Goal: Find specific page/section: Find specific page/section

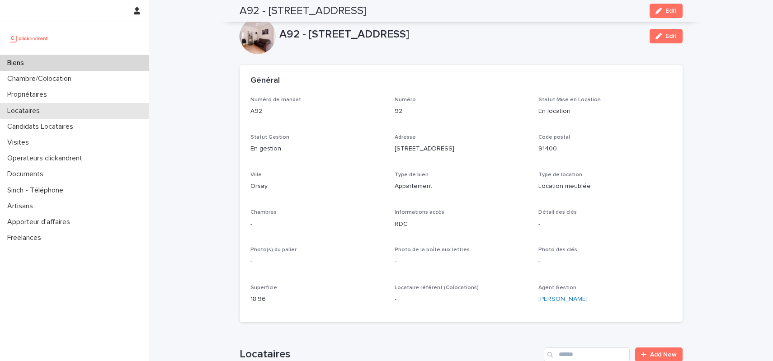
scroll to position [210, 0]
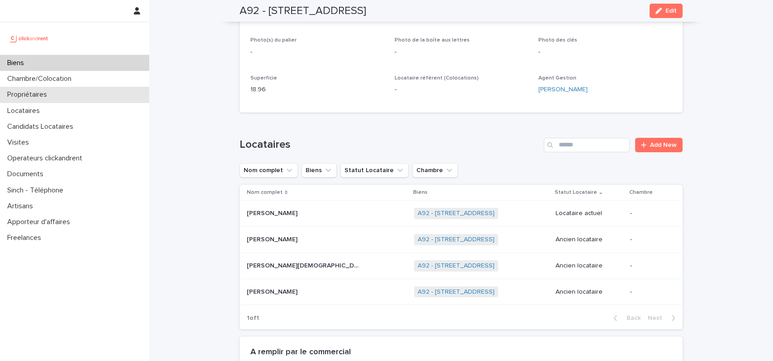
click at [45, 95] on p "Propriétaires" at bounding box center [29, 94] width 51 height 9
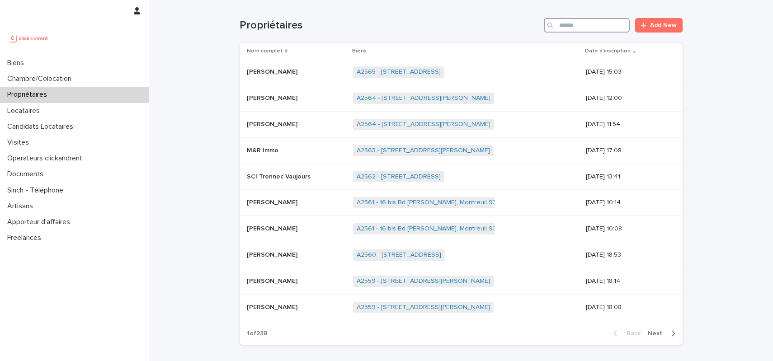
click at [586, 28] on input "Search" at bounding box center [587, 25] width 86 height 14
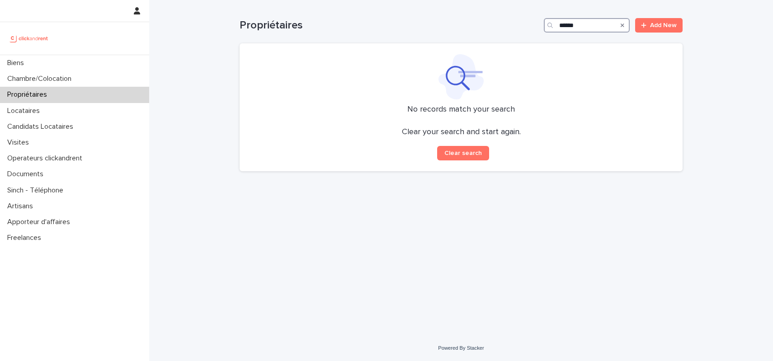
type input "******"
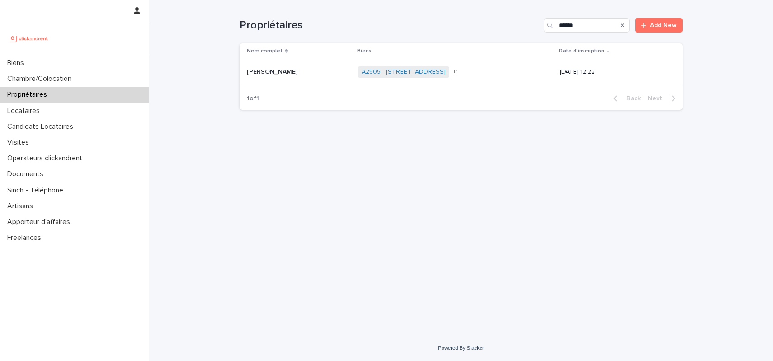
click at [319, 67] on div "[PERSON_NAME] [PERSON_NAME]" at bounding box center [299, 72] width 104 height 15
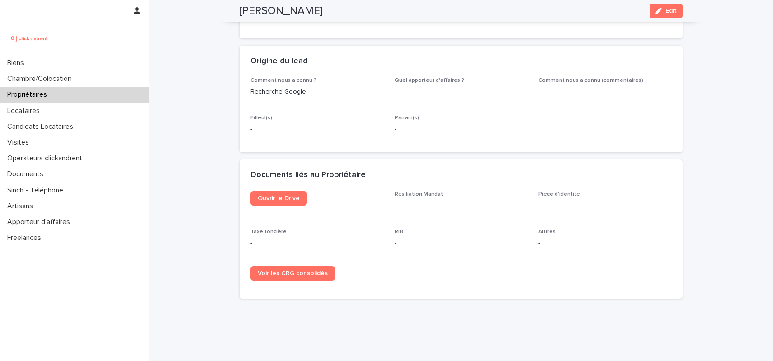
scroll to position [472, 0]
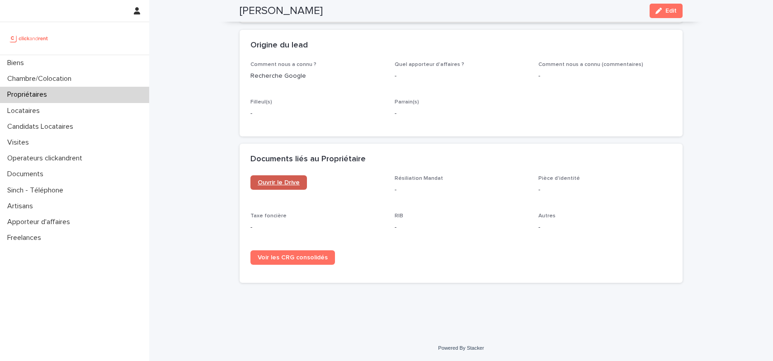
click at [276, 178] on link "Ouvrir le Drive" at bounding box center [278, 182] width 56 height 14
click at [89, 115] on div "Locataires" at bounding box center [74, 111] width 149 height 16
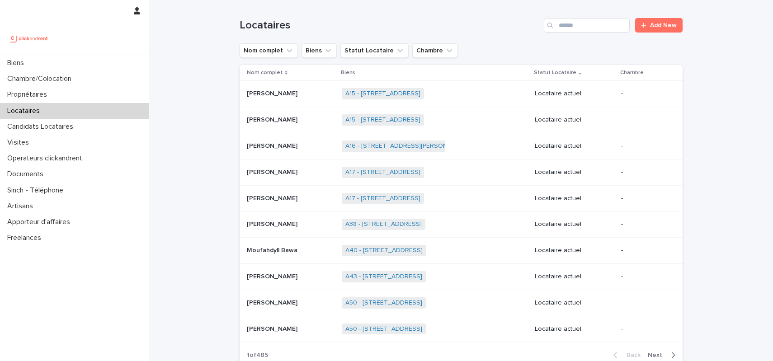
click at [582, 33] on div "Locataires Add New" at bounding box center [460, 21] width 443 height 43
click at [582, 26] on input "Search" at bounding box center [587, 25] width 86 height 14
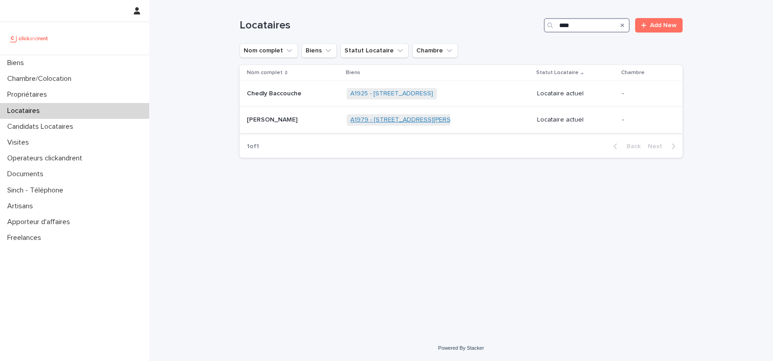
type input "****"
click at [386, 120] on link "A1979 - [STREET_ADDRESS][PERSON_NAME]" at bounding box center [416, 120] width 132 height 8
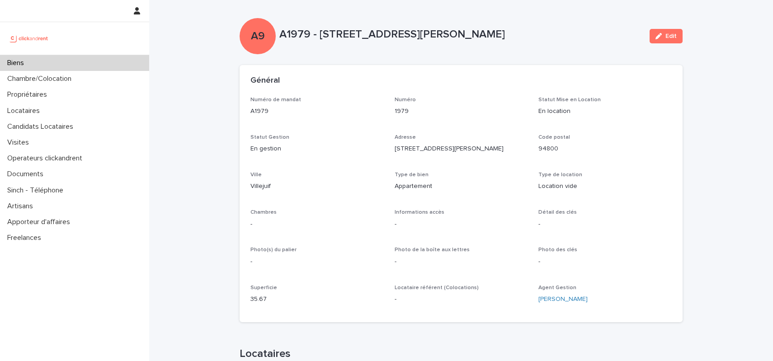
scroll to position [193, 0]
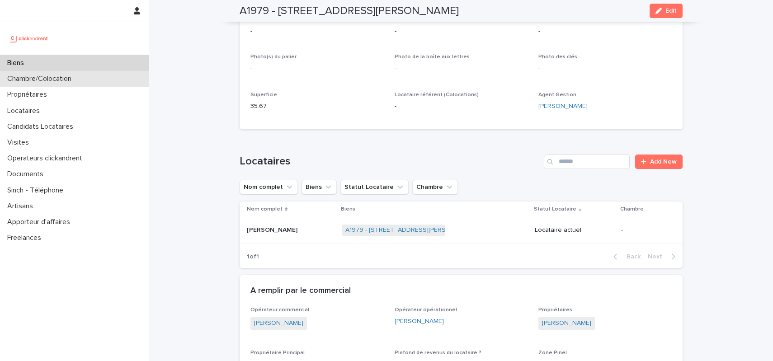
click at [89, 86] on div "Chambre/Colocation" at bounding box center [74, 79] width 149 height 16
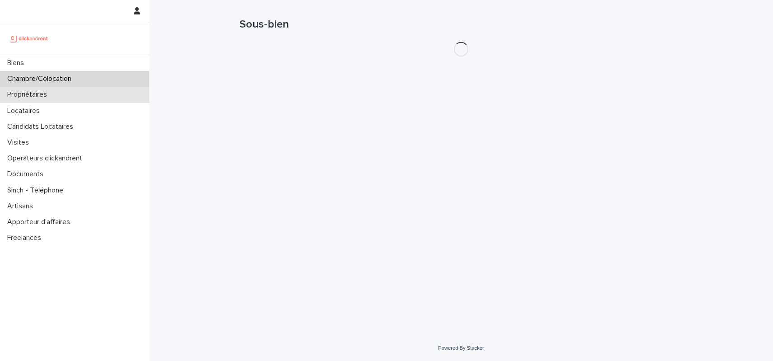
click at [90, 93] on div "Propriétaires" at bounding box center [74, 95] width 149 height 16
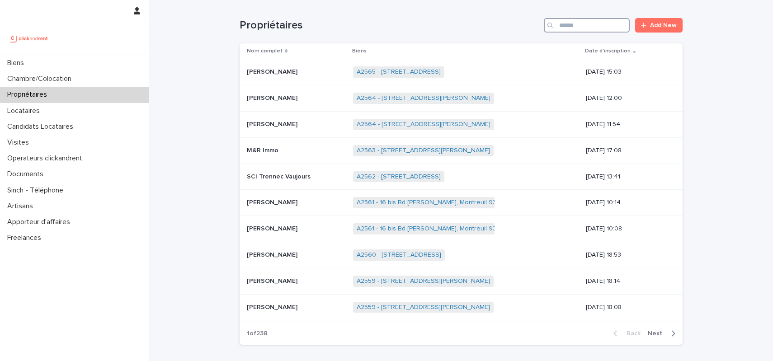
click at [585, 22] on input "Search" at bounding box center [587, 25] width 86 height 14
type input "******"
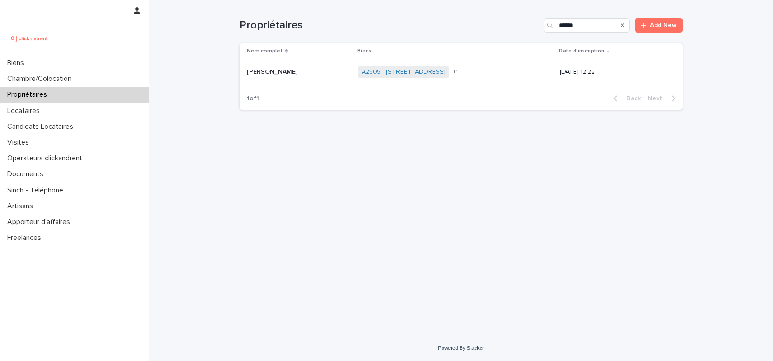
click at [315, 76] on div "[PERSON_NAME] [PERSON_NAME]" at bounding box center [299, 72] width 104 height 15
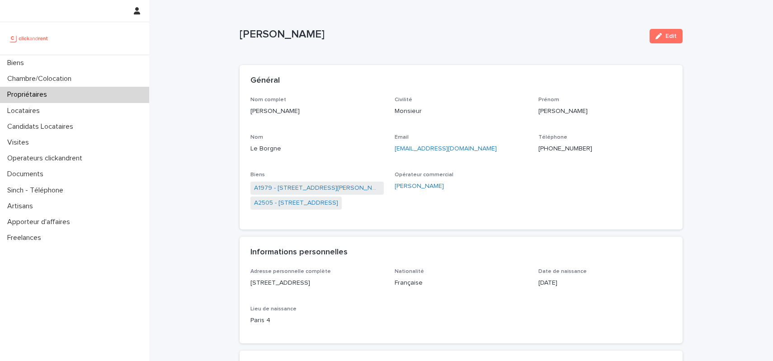
scroll to position [472, 0]
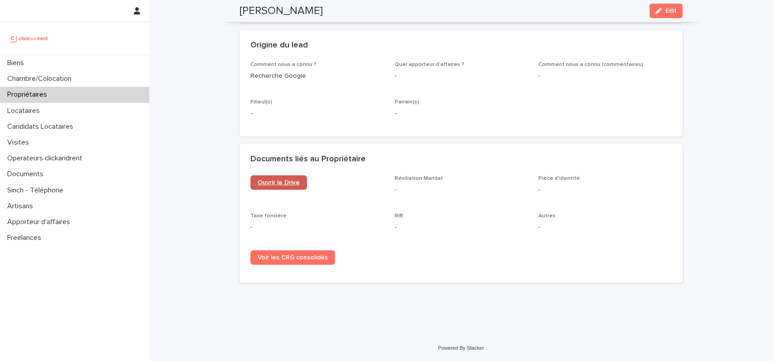
click at [277, 181] on span "Ouvrir le Drive" at bounding box center [279, 182] width 42 height 6
click at [270, 12] on h2 "[PERSON_NAME]" at bounding box center [280, 11] width 83 height 13
copy div "[PERSON_NAME] Edit"
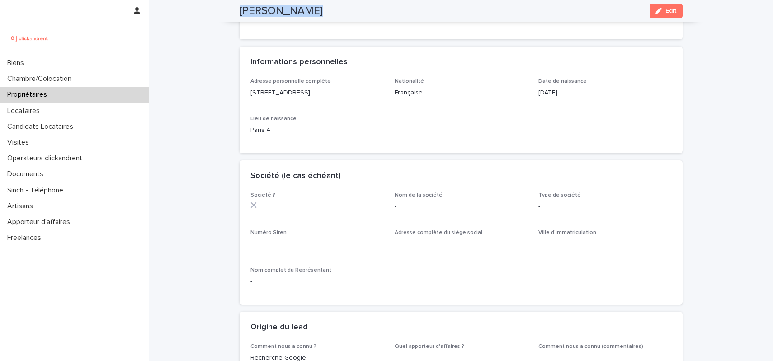
scroll to position [0, 0]
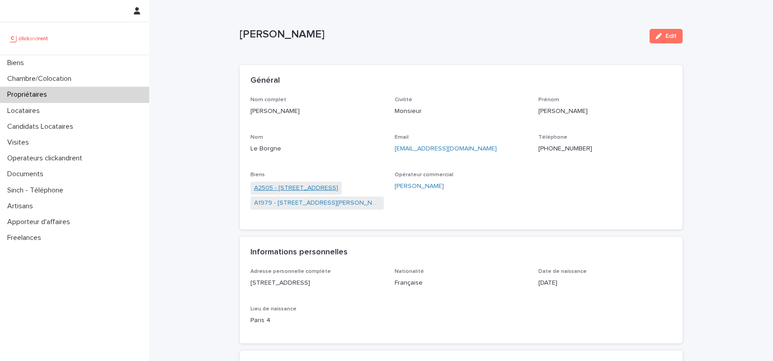
click at [312, 187] on link "A2505 - [STREET_ADDRESS]" at bounding box center [296, 187] width 84 height 9
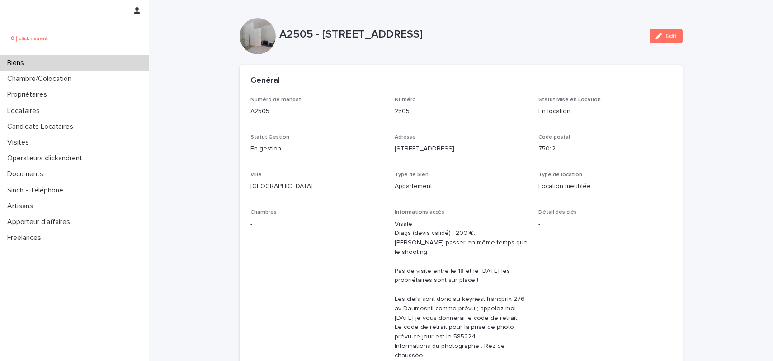
click at [355, 35] on p "A2505 - [STREET_ADDRESS]" at bounding box center [460, 34] width 363 height 13
copy div "A2505 - [STREET_ADDRESS] Edit Sorry, there was an error saving your record. Ple…"
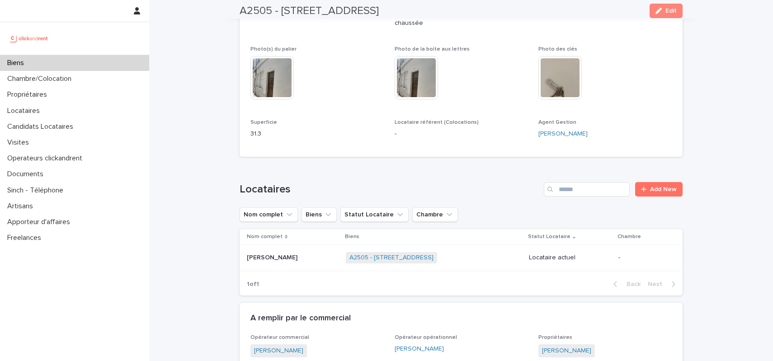
scroll to position [362, 0]
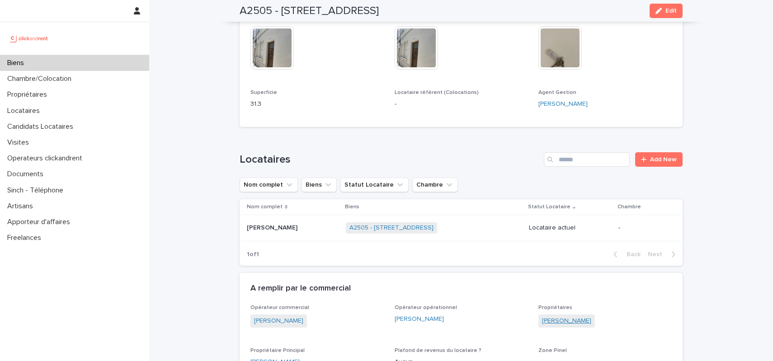
click at [569, 316] on link "[PERSON_NAME]" at bounding box center [566, 320] width 49 height 9
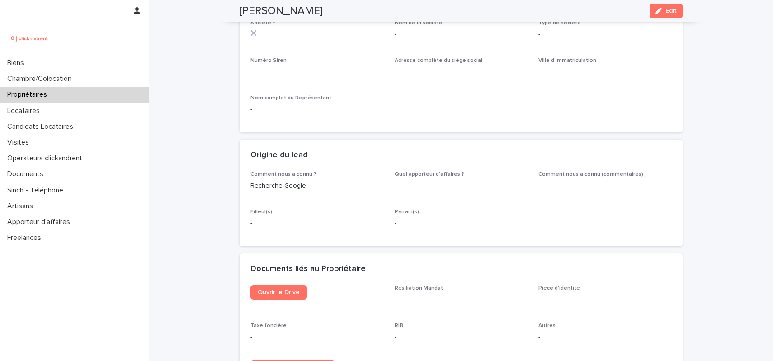
scroll to position [36, 0]
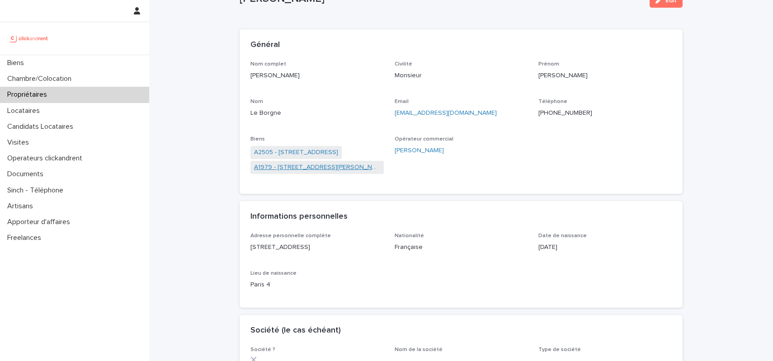
click at [309, 165] on link "A1979 - [STREET_ADDRESS][PERSON_NAME]" at bounding box center [317, 167] width 126 height 9
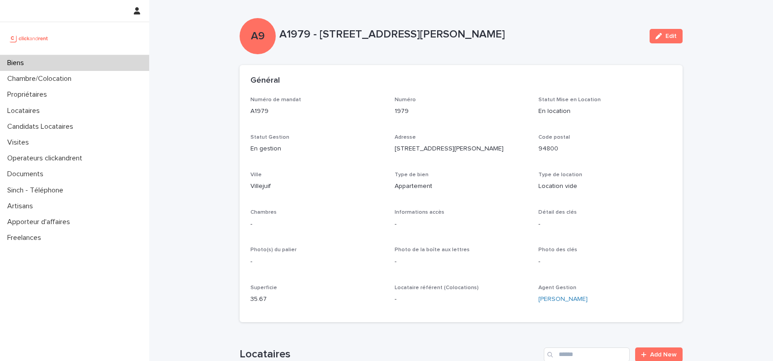
click at [333, 30] on p "A1979 - [STREET_ADDRESS][PERSON_NAME]" at bounding box center [460, 34] width 363 height 13
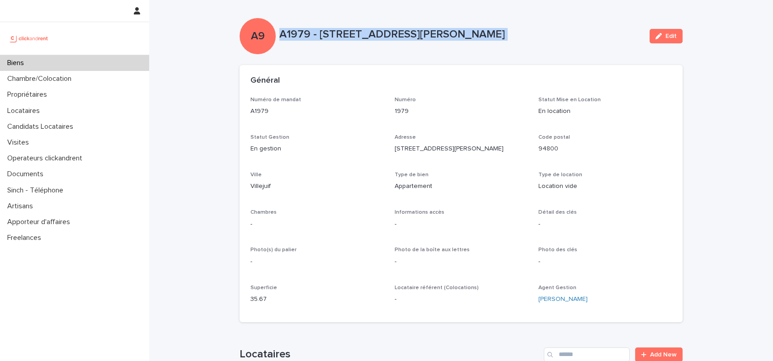
click at [333, 30] on p "A1979 - [STREET_ADDRESS][PERSON_NAME]" at bounding box center [460, 34] width 363 height 13
copy div "A1979 - [STREET_ADDRESS][PERSON_NAME] Edit Sorry, there was an error saving you…"
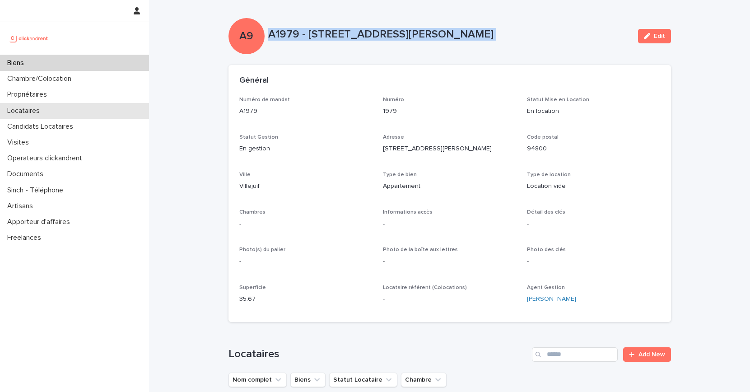
click at [75, 113] on div "Locataires" at bounding box center [74, 111] width 149 height 16
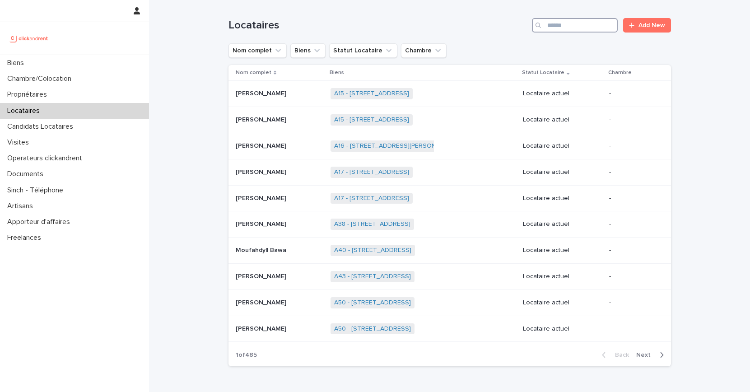
click at [553, 25] on input "Search" at bounding box center [575, 25] width 86 height 14
paste input "**********"
type input "**********"
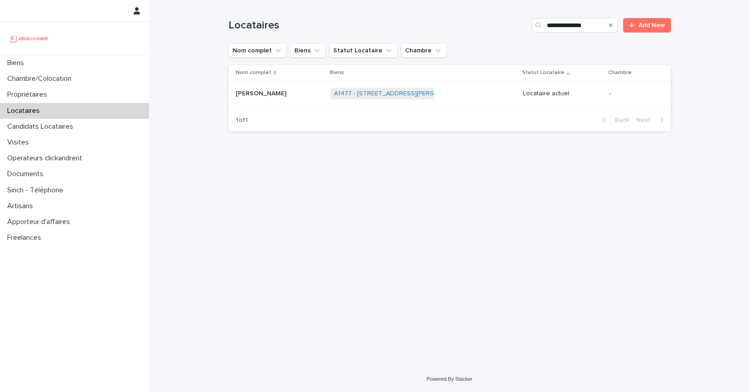
click at [279, 92] on p "[PERSON_NAME]" at bounding box center [262, 92] width 52 height 9
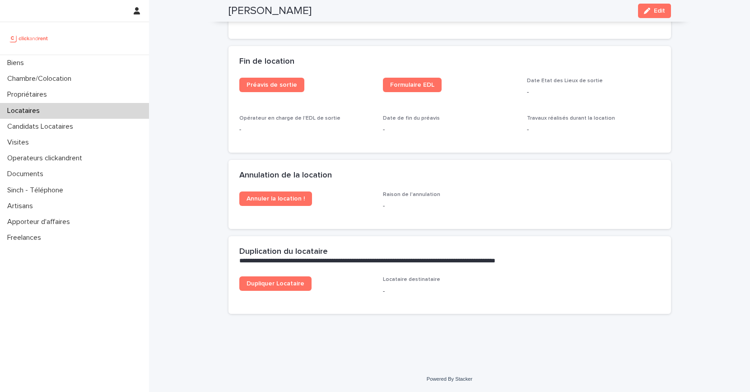
scroll to position [864, 0]
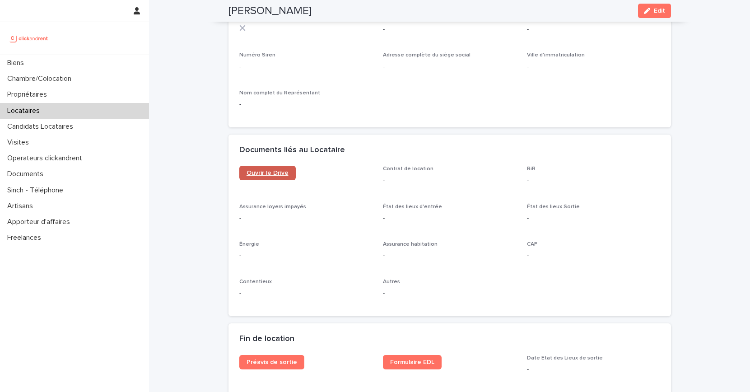
click at [261, 176] on span "Ouvrir le Drive" at bounding box center [268, 173] width 42 height 6
